Goal: Book appointment/travel/reservation

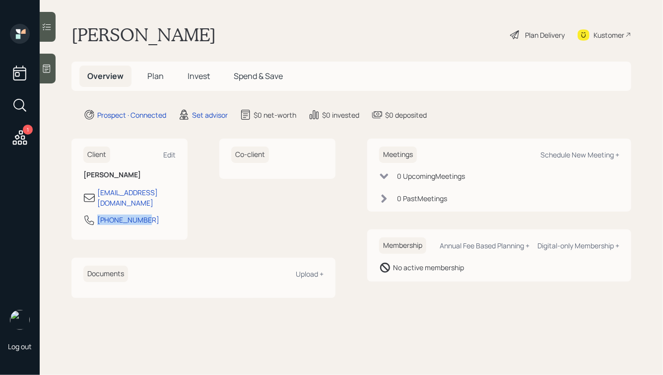
drag, startPoint x: 151, startPoint y: 209, endPoint x: 66, endPoint y: 204, distance: 84.5
click at [66, 204] on main "[PERSON_NAME] Plan Delivery Kustomer Overview Plan Invest Spend & Save Prospect…" at bounding box center [351, 187] width 623 height 375
copy div "[PHONE_NUMBER]"
click at [581, 156] on div "Schedule New Meeting +" at bounding box center [579, 154] width 79 height 9
select select "round-[PERSON_NAME]"
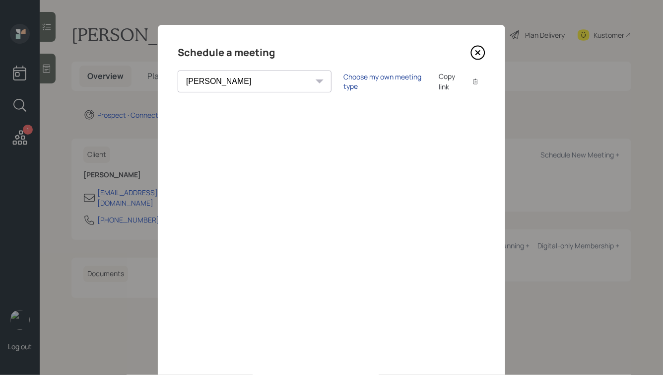
click at [343, 81] on div "Choose my own meeting type" at bounding box center [384, 81] width 83 height 19
